Goal: Information Seeking & Learning: Obtain resource

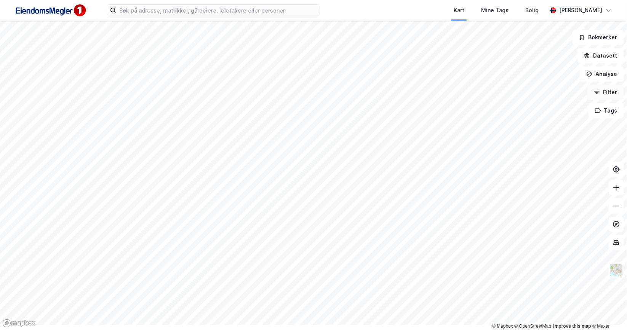
click at [605, 100] on button "Filter" at bounding box center [605, 92] width 37 height 15
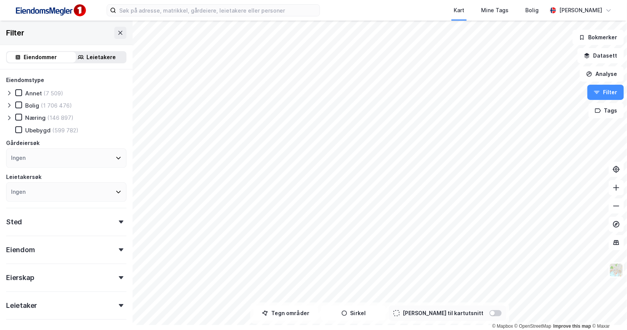
drag, startPoint x: 102, startPoint y: 69, endPoint x: 108, endPoint y: 77, distance: 10.1
click at [102, 62] on div "Leietakere" at bounding box center [97, 57] width 58 height 11
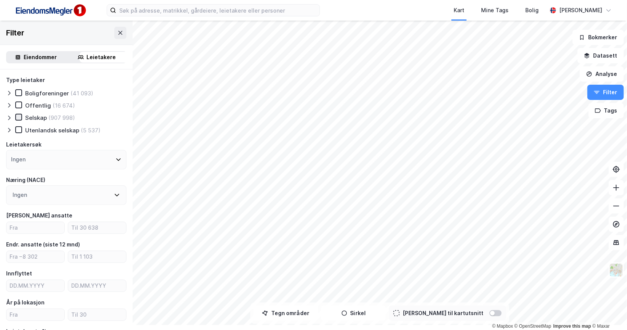
click at [21, 120] on icon at bounding box center [18, 116] width 5 height 5
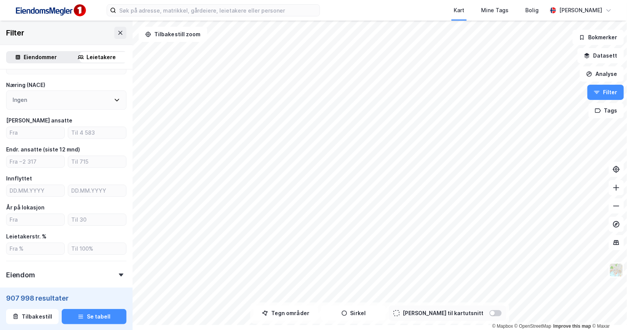
scroll to position [142, 0]
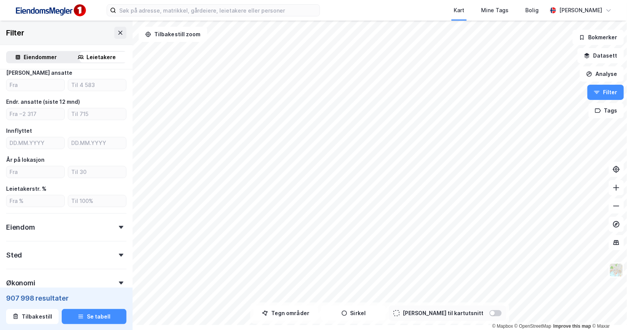
click at [120, 55] on icon at bounding box center [117, 52] width 6 height 6
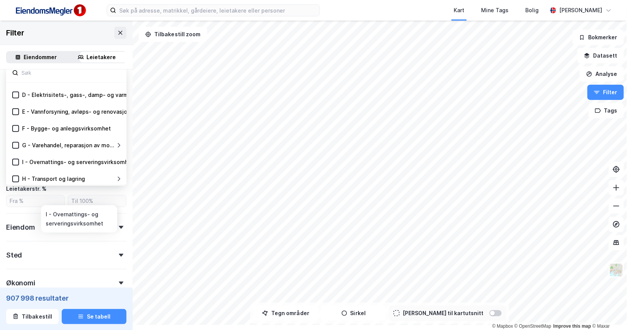
scroll to position [95, 0]
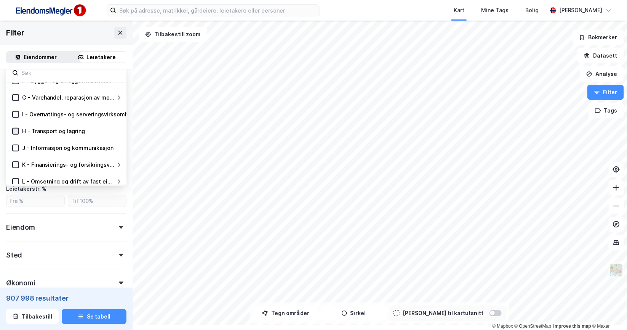
click at [18, 134] on icon at bounding box center [15, 130] width 5 height 5
click at [18, 99] on icon at bounding box center [16, 97] width 4 height 3
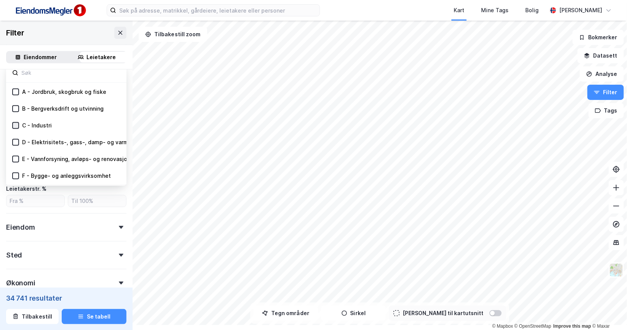
click at [18, 128] on icon at bounding box center [15, 125] width 5 height 5
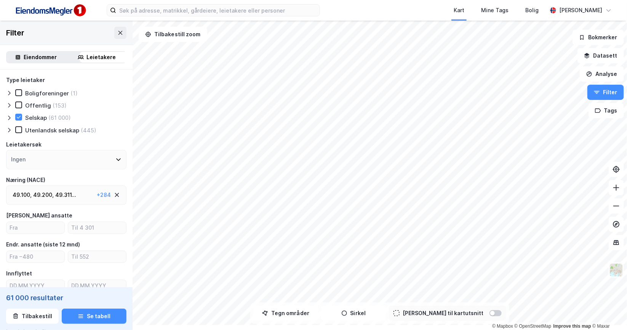
click at [70, 199] on div "49.311 ..." at bounding box center [65, 194] width 21 height 9
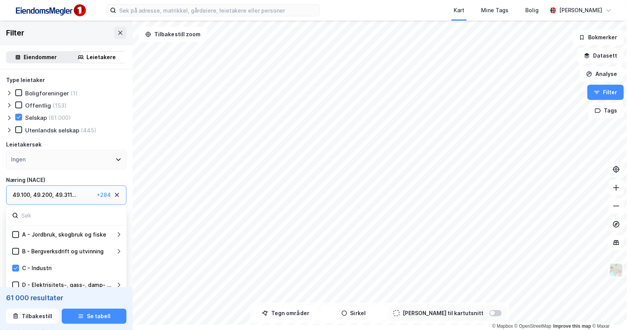
click at [76, 199] on div "49.311 ..." at bounding box center [65, 194] width 21 height 9
click at [111, 199] on div "+ 284" at bounding box center [104, 194] width 14 height 9
click at [46, 199] on div "49.200 ," at bounding box center [43, 194] width 21 height 9
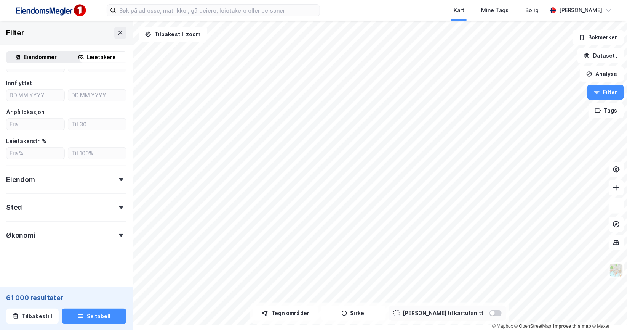
scroll to position [165, 0]
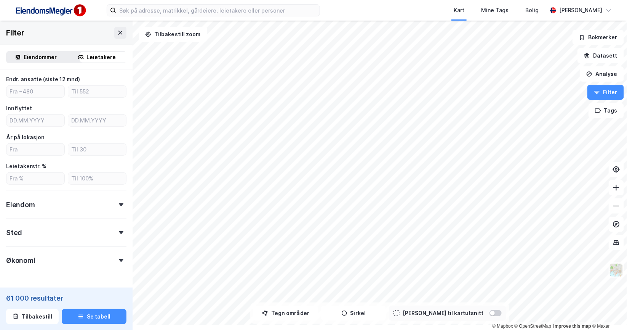
click at [38, 68] on input "number" at bounding box center [35, 62] width 58 height 11
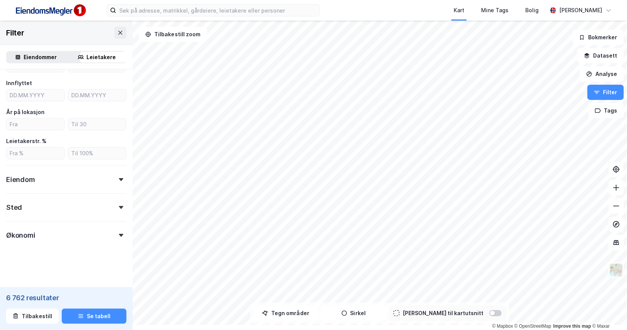
scroll to position [308, 0]
type input "10"
click at [123, 206] on icon at bounding box center [121, 207] width 5 height 3
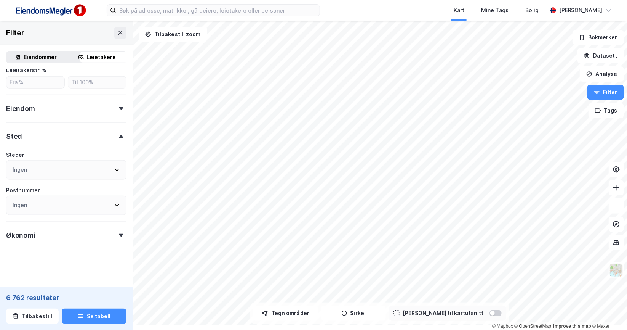
scroll to position [397, 0]
click at [120, 166] on icon at bounding box center [117, 169] width 6 height 6
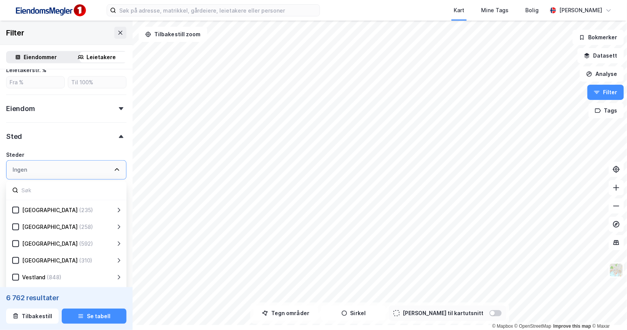
scroll to position [187, 0]
click at [18, 241] on icon at bounding box center [15, 243] width 5 height 5
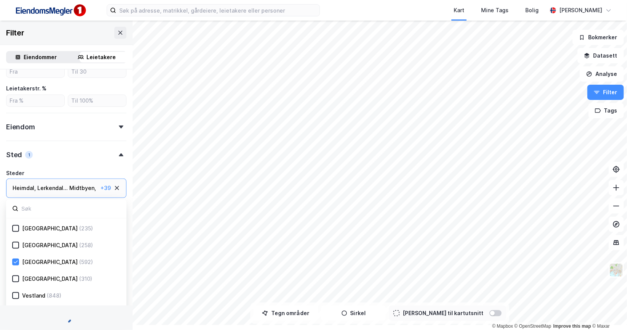
scroll to position [397, 0]
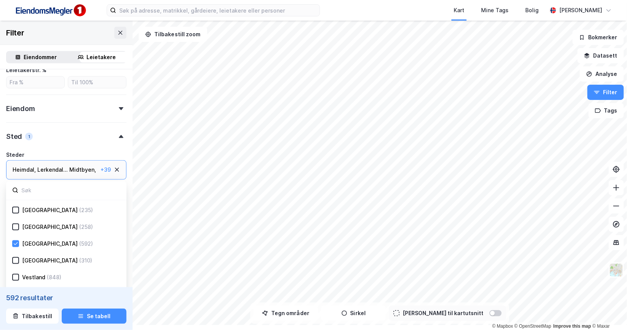
click at [141, 240] on icon at bounding box center [142, 243] width 6 height 6
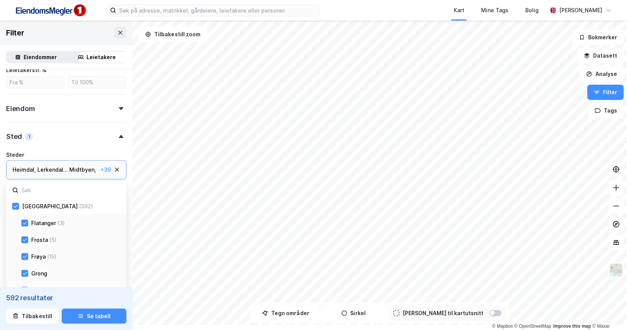
scroll to position [235, 0]
drag, startPoint x: 30, startPoint y: 206, endPoint x: 30, endPoint y: 219, distance: 13.0
click at [27, 178] on icon at bounding box center [24, 175] width 5 height 5
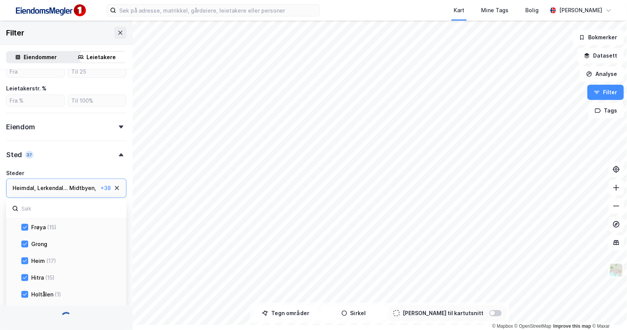
drag, startPoint x: 31, startPoint y: 226, endPoint x: 32, endPoint y: 235, distance: 8.8
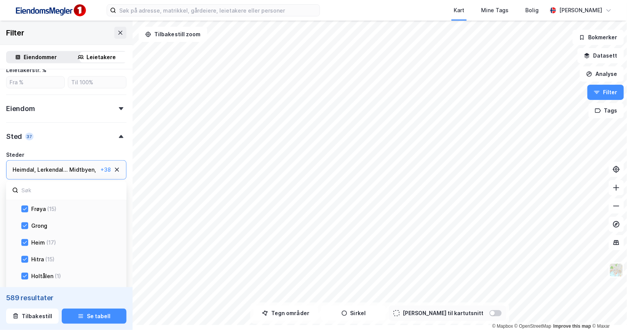
scroll to position [397, 0]
drag, startPoint x: 31, startPoint y: 226, endPoint x: 32, endPoint y: 238, distance: 12.2
click at [27, 195] on icon at bounding box center [24, 191] width 5 height 5
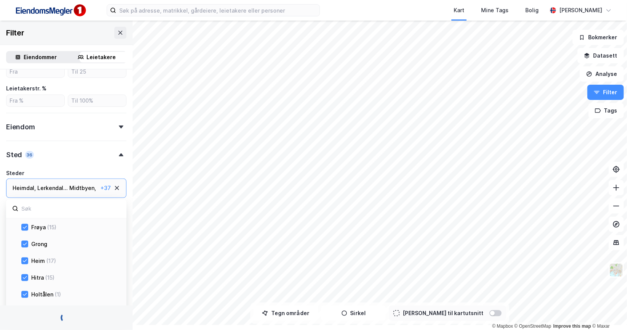
drag, startPoint x: 32, startPoint y: 248, endPoint x: 32, endPoint y: 253, distance: 5.0
click at [27, 213] on icon at bounding box center [24, 210] width 5 height 5
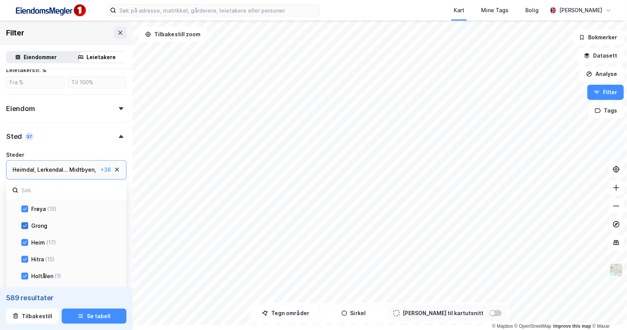
click at [27, 228] on icon at bounding box center [24, 225] width 5 height 5
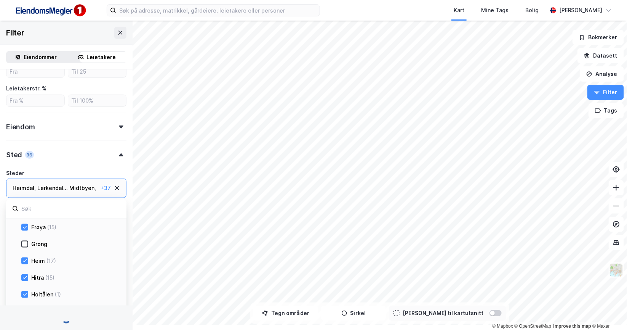
scroll to position [397, 0]
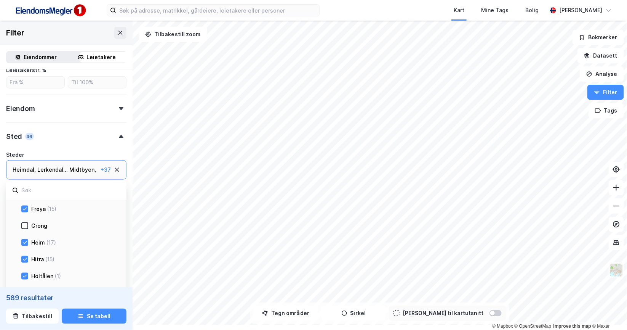
click at [27, 195] on icon at bounding box center [24, 191] width 5 height 5
click at [27, 211] on icon at bounding box center [24, 208] width 5 height 5
click at [27, 150] on icon at bounding box center [24, 146] width 5 height 5
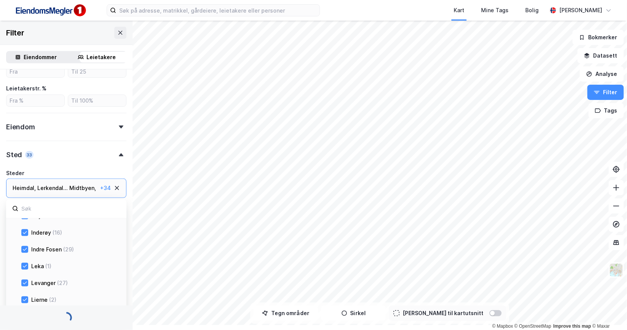
scroll to position [397, 0]
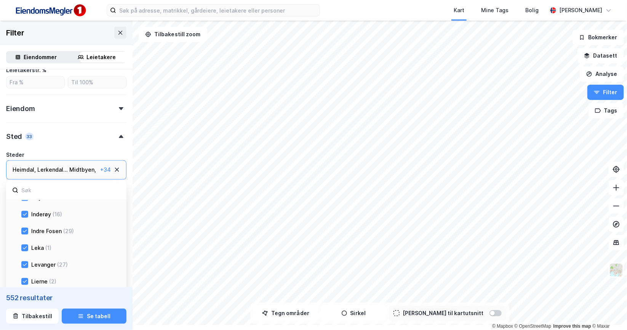
click at [27, 165] on icon at bounding box center [25, 163] width 4 height 3
click at [27, 183] on icon at bounding box center [24, 180] width 5 height 5
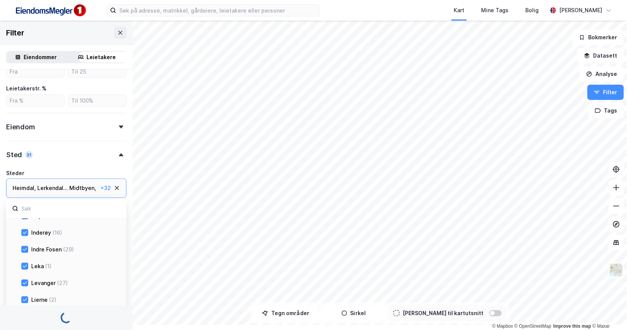
scroll to position [397, 0]
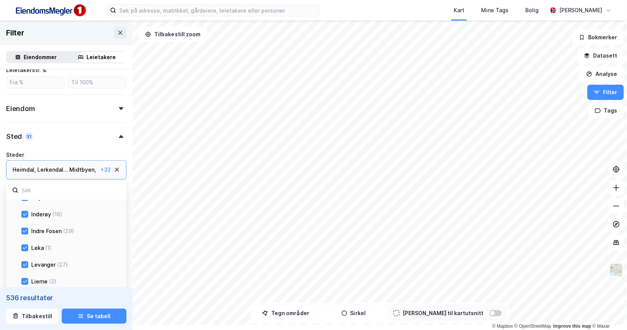
click at [27, 200] on icon at bounding box center [24, 197] width 5 height 5
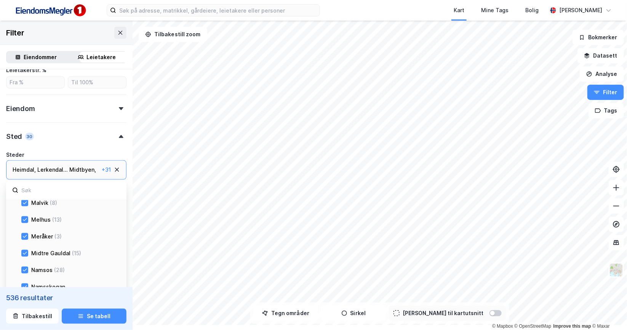
click at [27, 122] on icon at bounding box center [24, 118] width 5 height 5
click at [27, 138] on icon at bounding box center [24, 135] width 5 height 5
click at [27, 154] on icon at bounding box center [25, 152] width 4 height 3
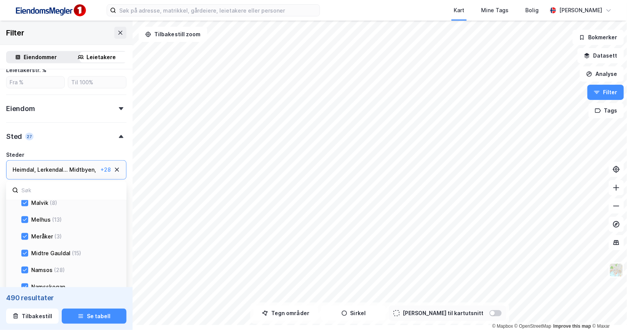
scroll to position [397, 0]
click at [27, 172] on icon at bounding box center [24, 168] width 5 height 5
click at [27, 189] on icon at bounding box center [24, 185] width 5 height 5
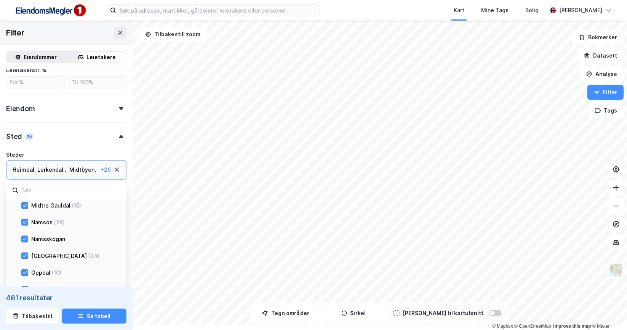
scroll to position [521, 0]
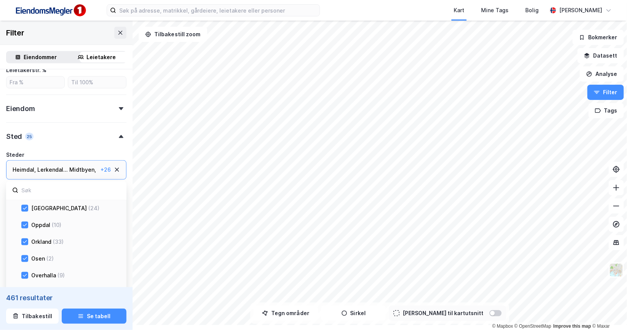
click at [28, 144] on div at bounding box center [24, 141] width 7 height 7
click at [27, 160] on icon at bounding box center [24, 157] width 5 height 5
click at [27, 130] on icon at bounding box center [24, 126] width 5 height 5
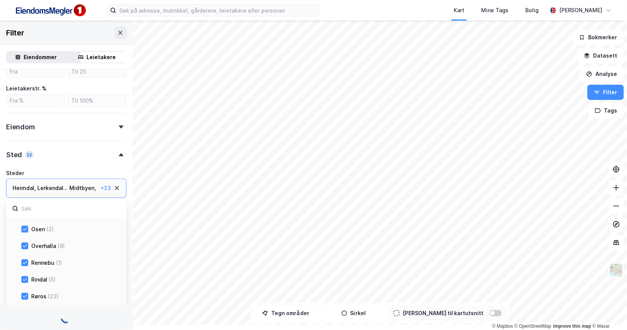
scroll to position [397, 0]
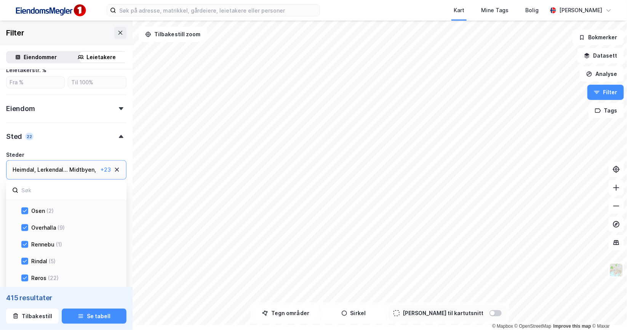
click at [27, 145] on icon at bounding box center [25, 143] width 4 height 3
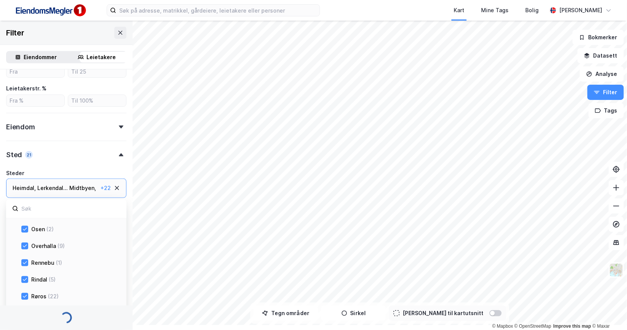
scroll to position [397, 0]
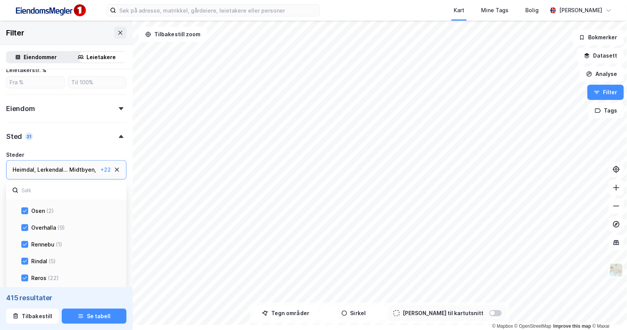
click at [27, 163] on icon at bounding box center [24, 160] width 5 height 5
click at [27, 85] on icon at bounding box center [24, 81] width 5 height 5
click at [27, 101] on icon at bounding box center [24, 98] width 5 height 5
click at [27, 118] on icon at bounding box center [24, 115] width 5 height 5
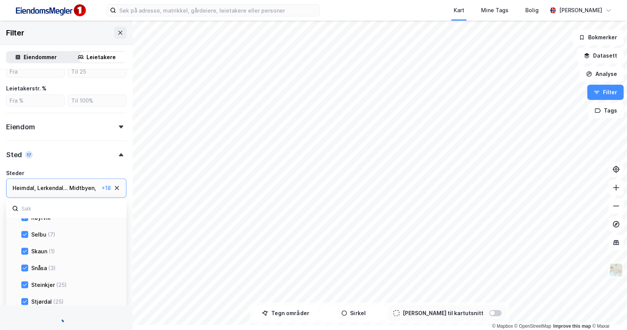
scroll to position [397, 0]
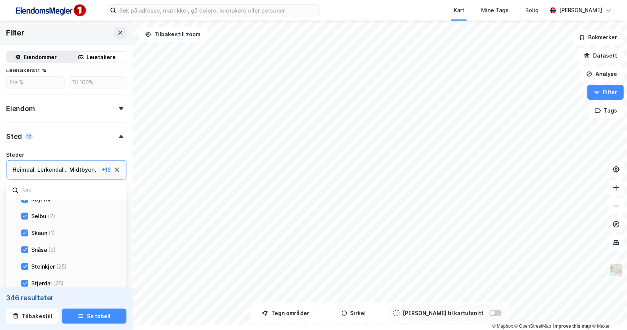
click at [30, 137] on div "Overhalla (9)" at bounding box center [82, 132] width 123 height 9
click at [27, 135] on icon at bounding box center [24, 132] width 5 height 5
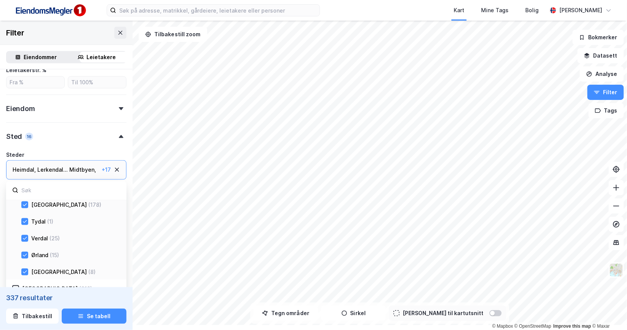
click at [27, 56] on icon at bounding box center [24, 53] width 5 height 5
click at [27, 73] on icon at bounding box center [24, 70] width 5 height 5
click at [27, 90] on icon at bounding box center [24, 87] width 5 height 5
click at [27, 107] on icon at bounding box center [24, 103] width 5 height 5
click at [27, 122] on icon at bounding box center [25, 120] width 4 height 3
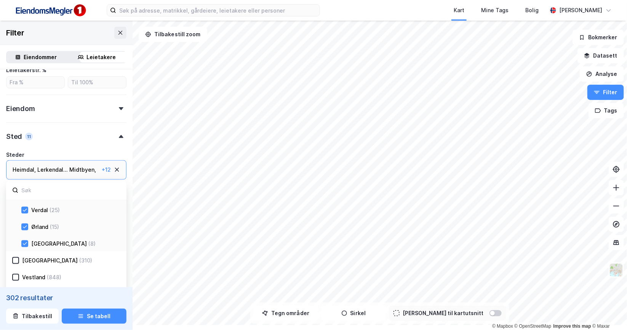
click at [27, 112] on icon at bounding box center [24, 109] width 5 height 5
click at [27, 129] on icon at bounding box center [24, 125] width 5 height 5
click at [27, 146] on icon at bounding box center [24, 142] width 5 height 5
drag, startPoint x: 31, startPoint y: 250, endPoint x: 31, endPoint y: 256, distance: 5.7
click at [27, 196] on icon at bounding box center [24, 192] width 5 height 5
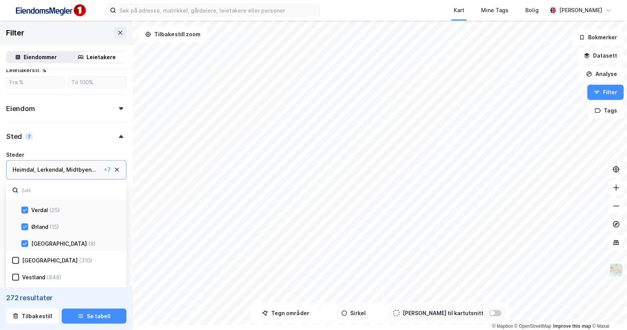
click at [27, 211] on icon at bounding box center [25, 209] width 4 height 3
click at [27, 224] on icon at bounding box center [24, 226] width 5 height 5
click at [27, 241] on icon at bounding box center [24, 243] width 5 height 5
click at [117, 312] on button "Se tabell" at bounding box center [94, 315] width 65 height 15
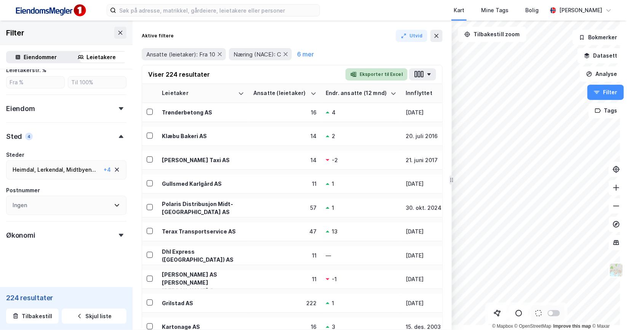
click at [390, 80] on button "Eksporter til Excel" at bounding box center [377, 74] width 62 height 12
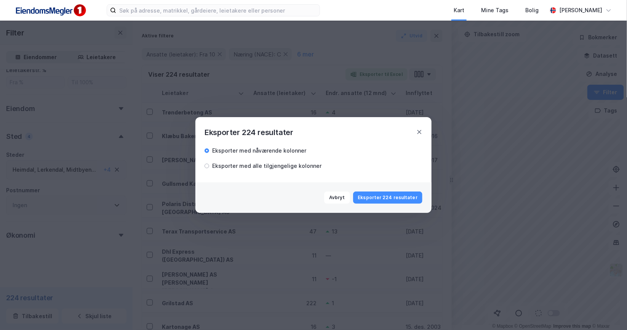
click at [286, 161] on div "Eksporter med alle tilgjengelige kolonner" at bounding box center [266, 165] width 109 height 9
click at [386, 203] on button "Eksporter 224 resultater" at bounding box center [387, 197] width 69 height 12
